Goal: Share content: Distribute website content to other platforms or users

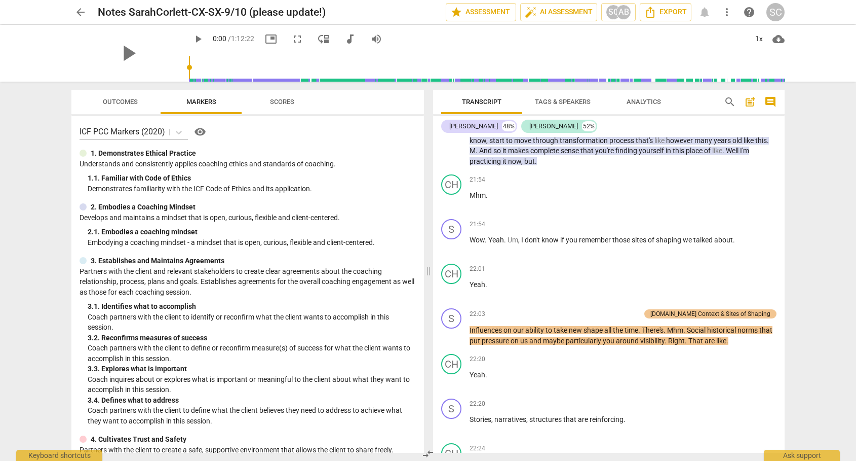
scroll to position [4231, 0]
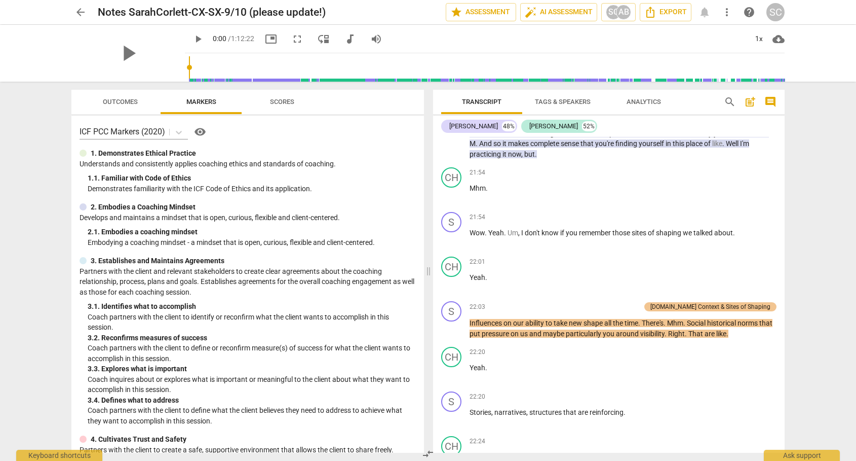
click at [80, 13] on span "arrow_back" at bounding box center [80, 12] width 12 height 12
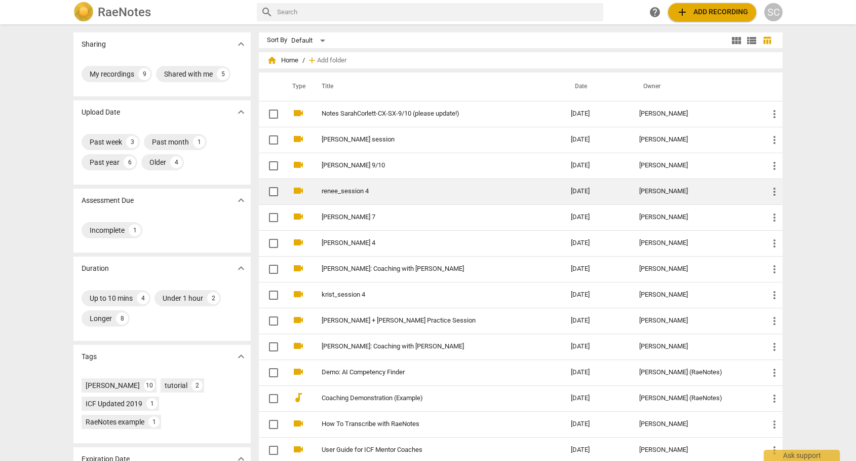
click at [330, 193] on link "renee_session 4" at bounding box center [428, 191] width 213 height 8
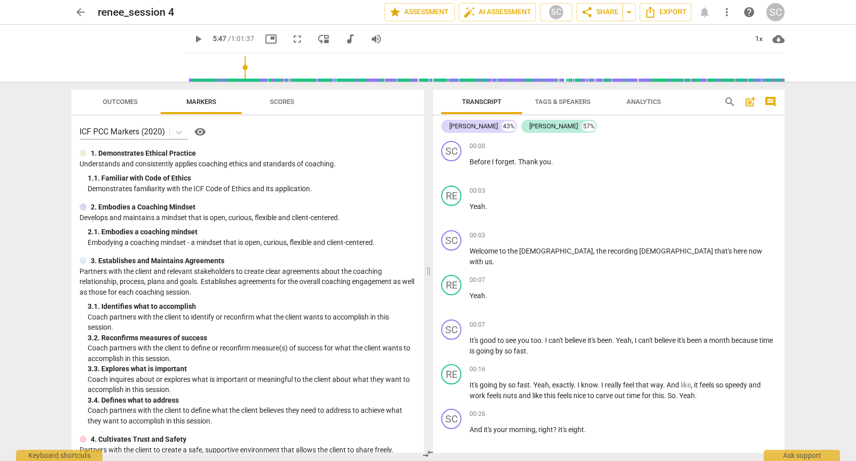
drag, startPoint x: 176, startPoint y: 68, endPoint x: 234, endPoint y: 69, distance: 57.3
click at [234, 69] on input "range" at bounding box center [487, 67] width 596 height 32
click at [127, 61] on span "play_arrow" at bounding box center [128, 53] width 26 height 26
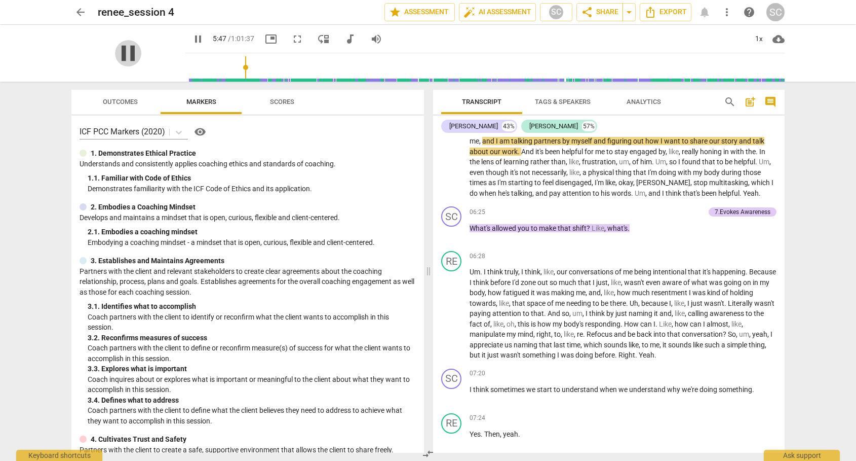
click at [125, 57] on span "pause" at bounding box center [128, 53] width 26 height 26
type input "348"
click at [612, 7] on span "share Share" at bounding box center [599, 12] width 37 height 12
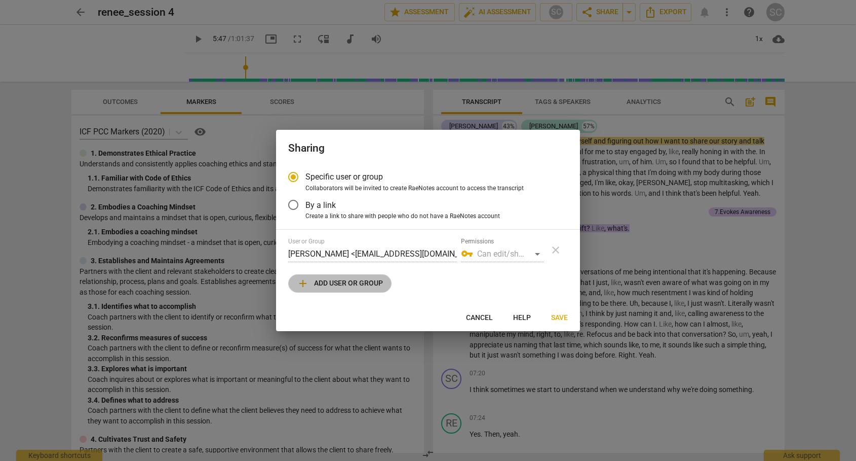
click at [359, 277] on span "add Add user or group" at bounding box center [340, 283] width 86 height 12
radio input "false"
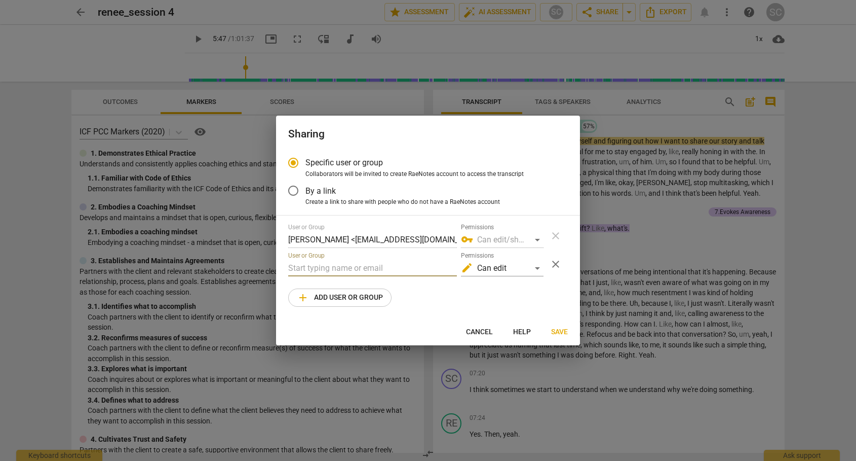
click at [344, 270] on input "text" at bounding box center [372, 268] width 169 height 16
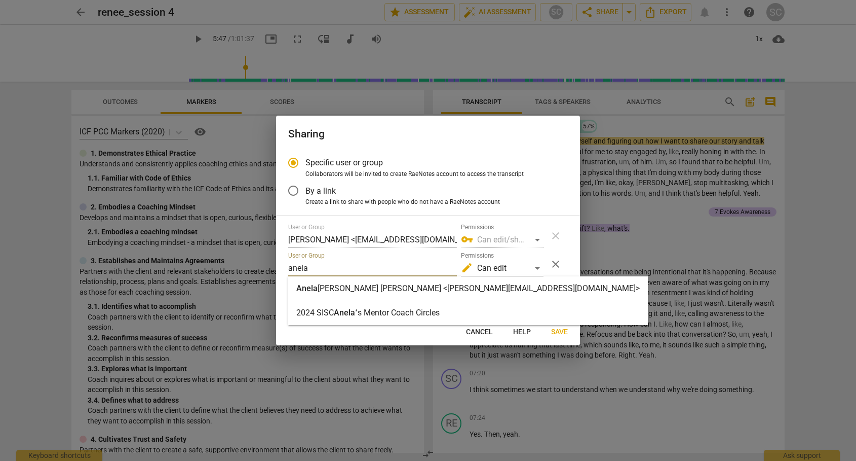
type input "anela"
click at [345, 291] on strong "[PERSON_NAME] [PERSON_NAME] <[PERSON_NAME][EMAIL_ADDRESS][DOMAIN_NAME]>" at bounding box center [479, 288] width 322 height 10
radio input "false"
type input "[PERSON_NAME] <[PERSON_NAME][EMAIL_ADDRESS][DOMAIN_NAME]>"
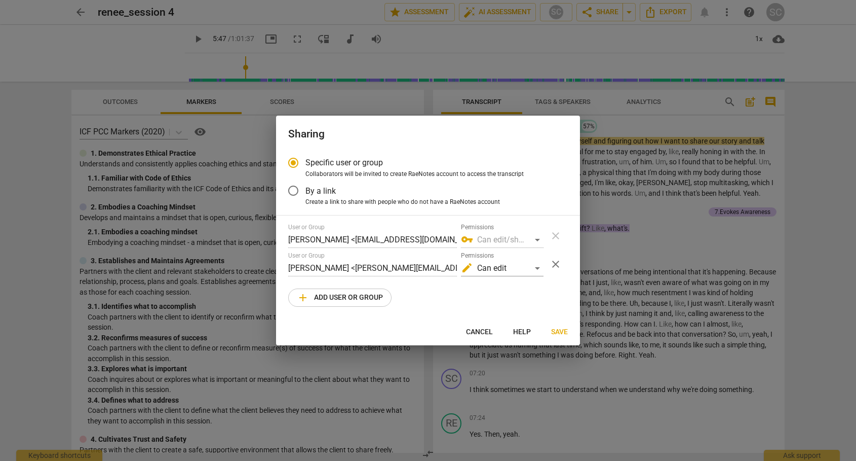
click at [555, 332] on span "Save" at bounding box center [559, 332] width 17 height 10
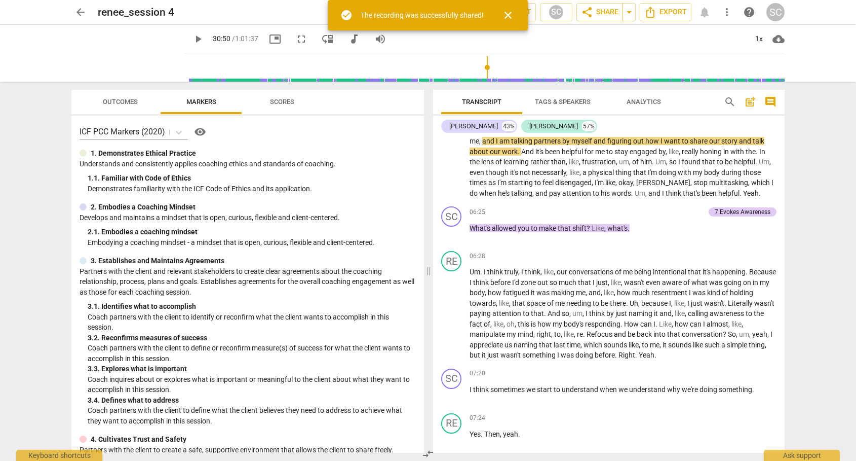
type input "1850"
click at [480, 56] on input "range" at bounding box center [487, 67] width 596 height 32
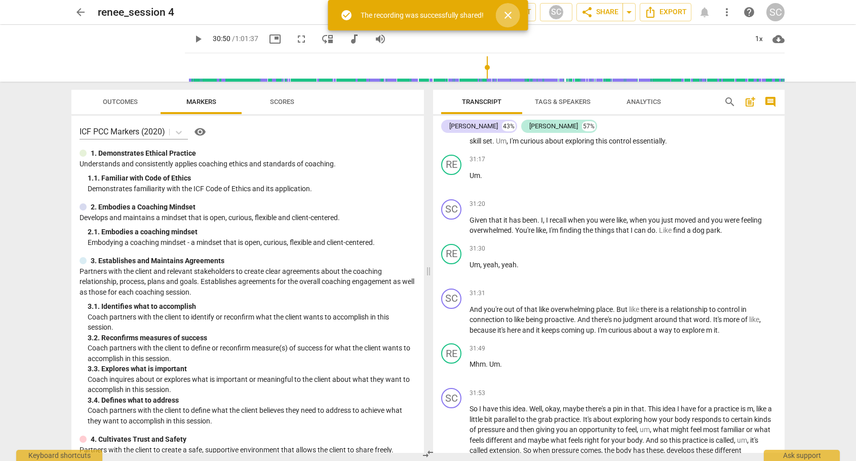
click at [506, 19] on span "close" at bounding box center [508, 15] width 12 height 12
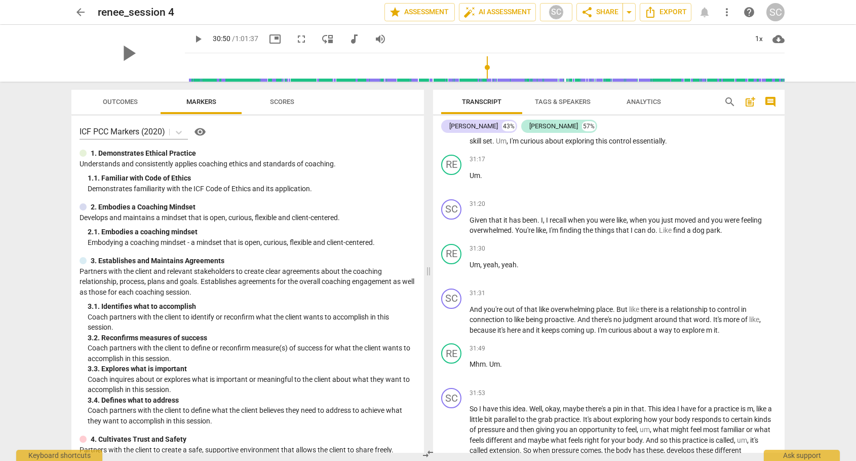
click at [128, 76] on div "play_arrow" at bounding box center [128, 53] width 114 height 57
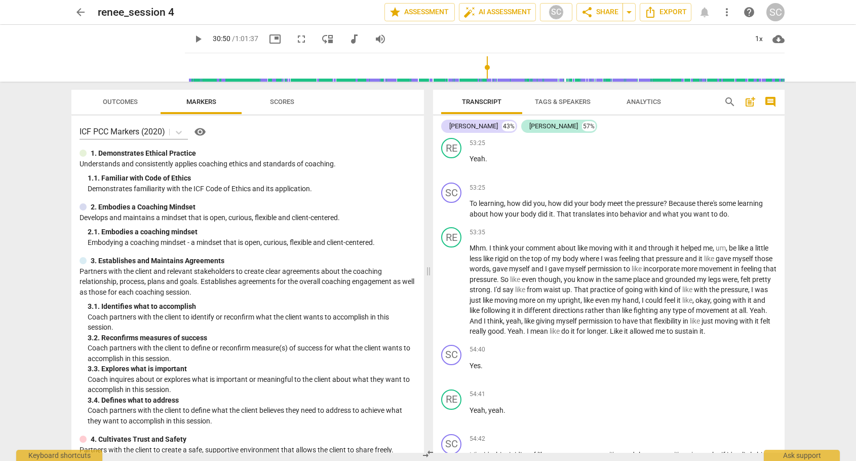
scroll to position [10726, 0]
